Goal: Information Seeking & Learning: Learn about a topic

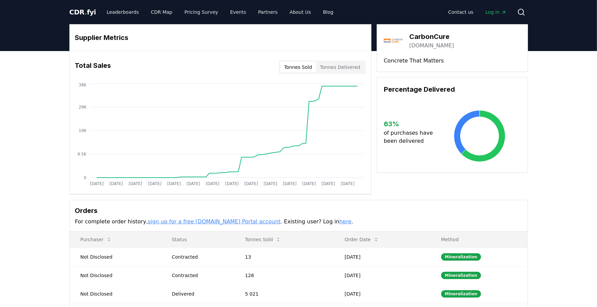
click at [82, 8] on span "CDR . fyi" at bounding box center [82, 12] width 27 height 8
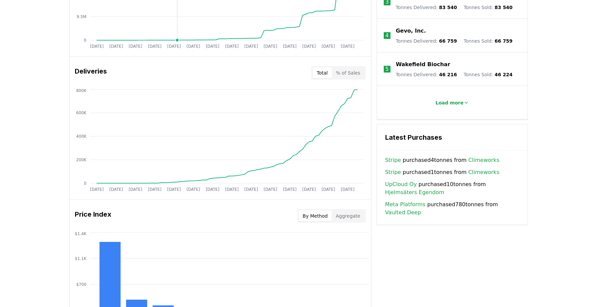
scroll to position [360, 0]
click at [394, 156] on link "Stripe" at bounding box center [393, 160] width 16 height 8
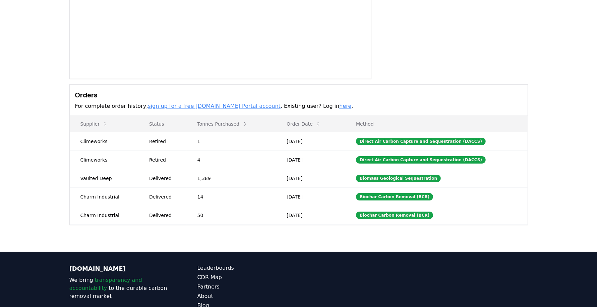
scroll to position [165, 0]
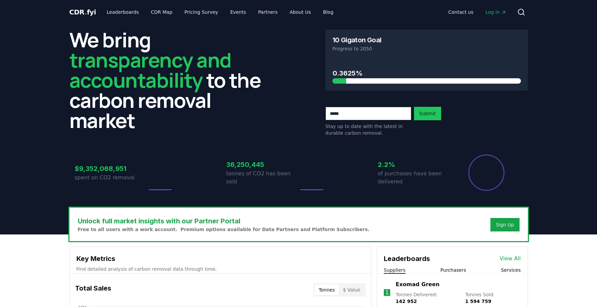
scroll to position [360, 0]
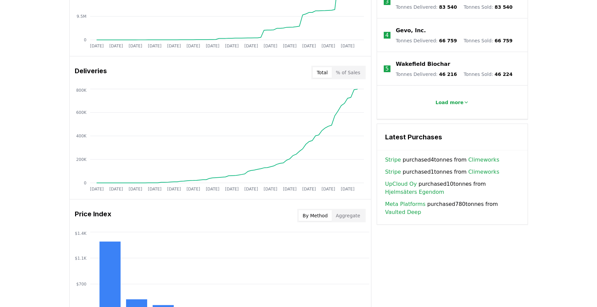
click at [414, 200] on link "Meta Platforms" at bounding box center [405, 204] width 41 height 8
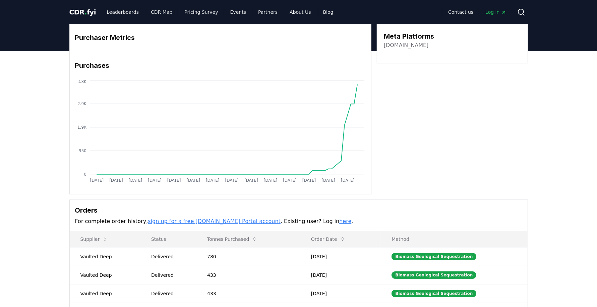
click at [93, 14] on div "CDR . fyi Leaderboards CDR Map Pricing Survey Events Partners About Us Blog" at bounding box center [204, 12] width 270 height 12
click at [80, 10] on span "CDR . fyi" at bounding box center [82, 12] width 27 height 8
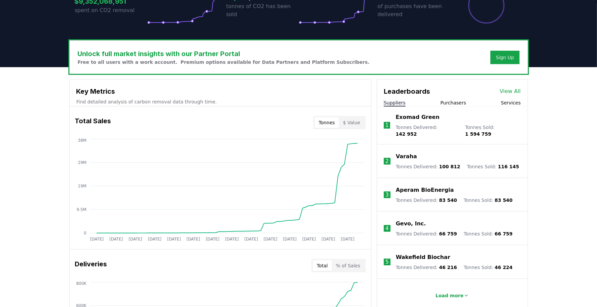
scroll to position [219, 0]
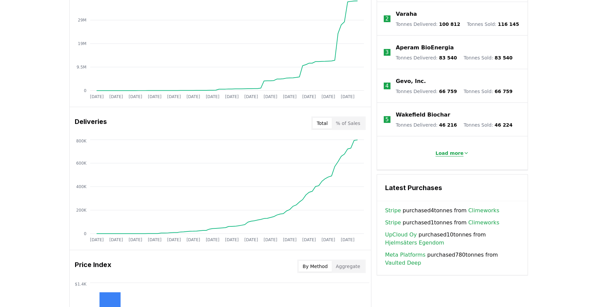
click at [449, 150] on p "Load more" at bounding box center [450, 153] width 28 height 7
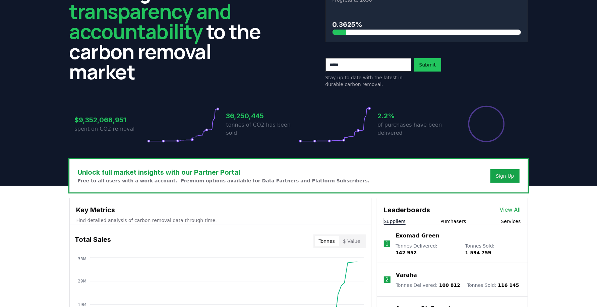
scroll to position [0, 0]
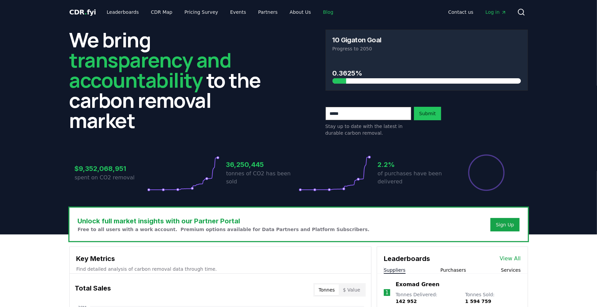
click at [319, 14] on link "Blog" at bounding box center [328, 12] width 21 height 12
